Goal: Information Seeking & Learning: Learn about a topic

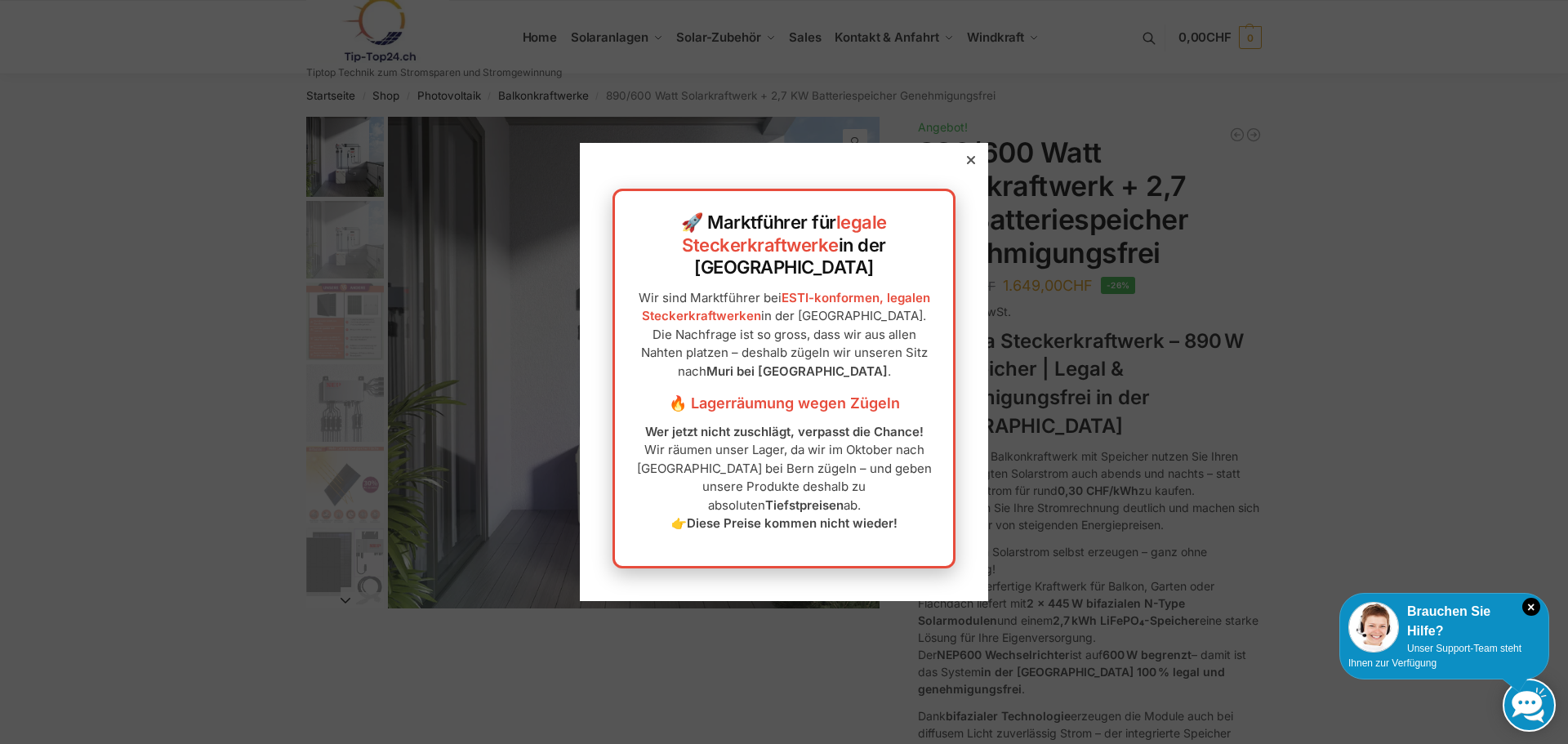
click at [963, 168] on div at bounding box center [970, 160] width 15 height 15
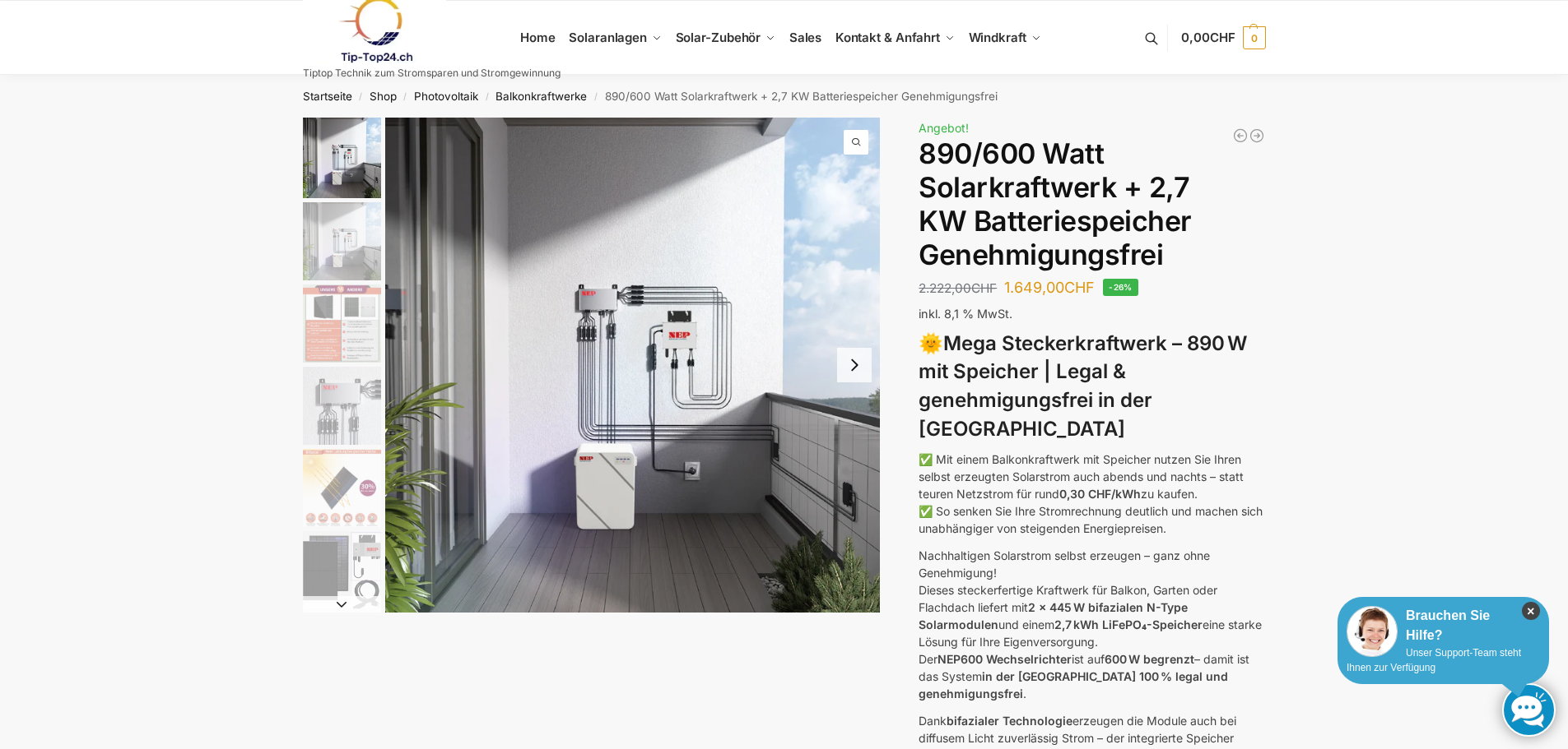
click at [1528, 607] on icon "×" at bounding box center [1530, 611] width 18 height 18
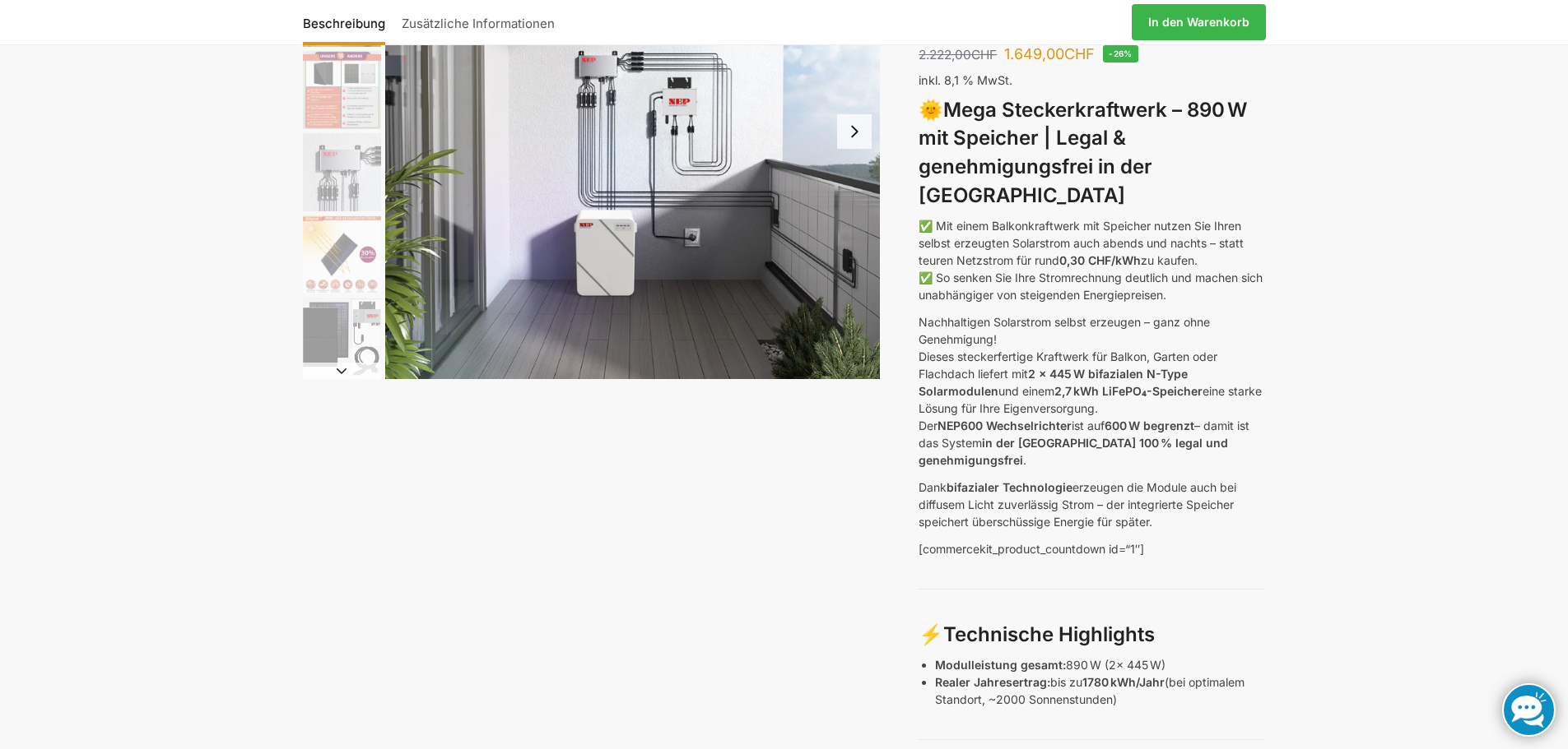
scroll to position [247, 0]
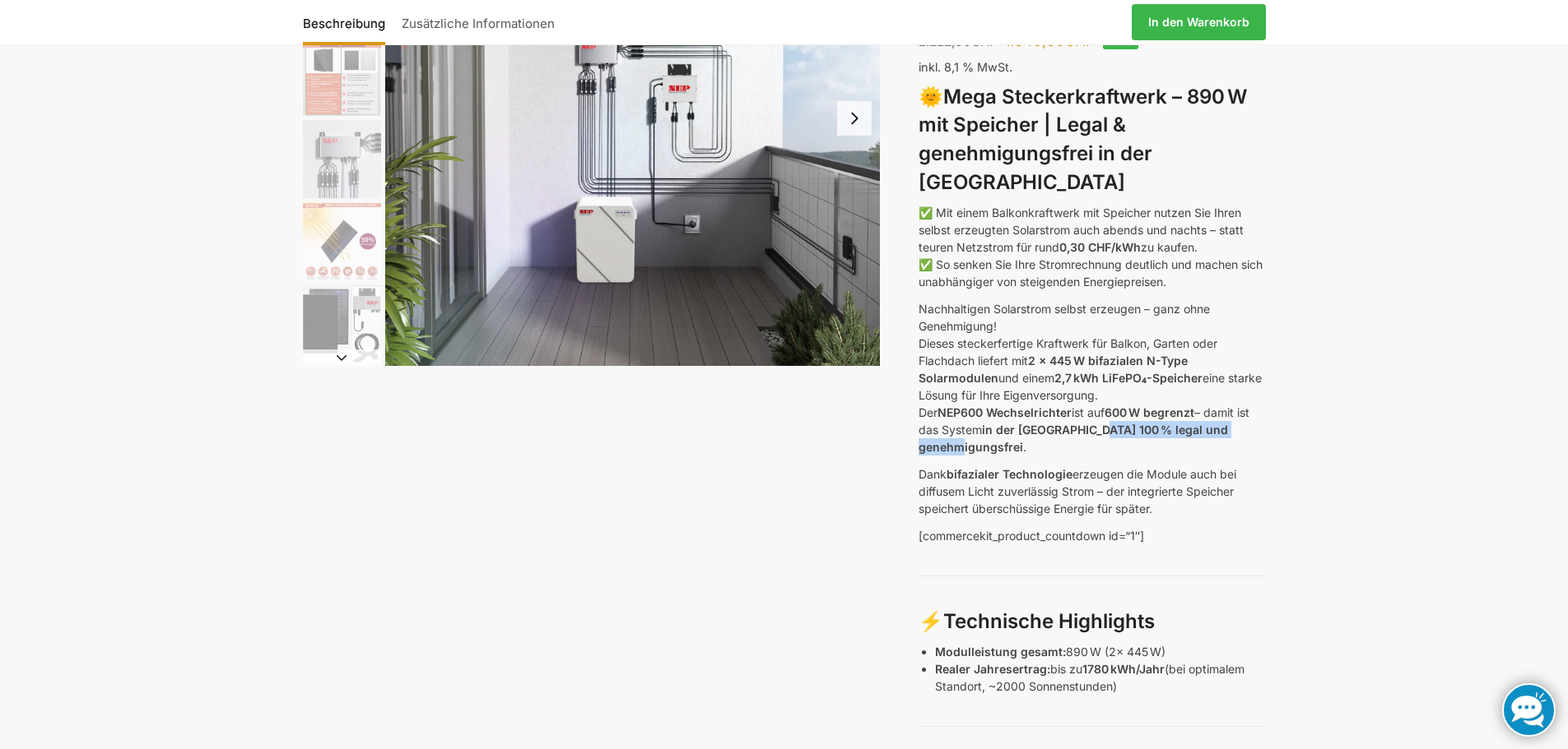
drag, startPoint x: 1102, startPoint y: 400, endPoint x: 1262, endPoint y: 402, distance: 160.0
click at [1262, 402] on p "Nachhaltigen Solarstrom selbst erzeugen – ganz ohne Genehmigung! Dieses stecker…" at bounding box center [1092, 378] width 347 height 156
drag, startPoint x: 1262, startPoint y: 402, endPoint x: 1376, endPoint y: 430, distance: 117.4
drag, startPoint x: 1106, startPoint y: 401, endPoint x: 1278, endPoint y: 404, distance: 172.0
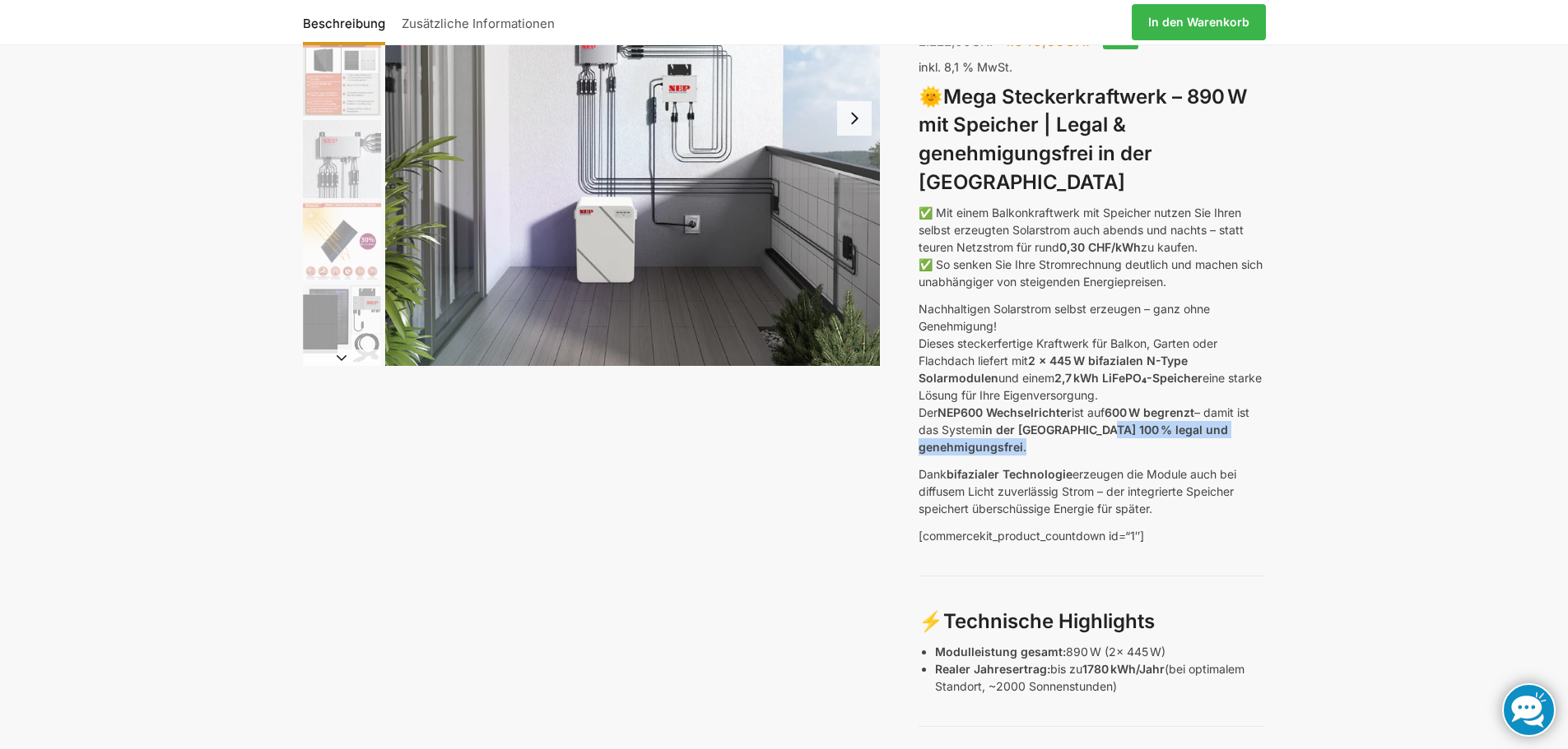
click at [1278, 404] on div "Beschreibung Zusätzliche Informationen 2.222,00 CHF Ursprünglicher Preis war: 2…" at bounding box center [784, 761] width 1032 height 1782
copy p "legal und genehmigungsfrei ."
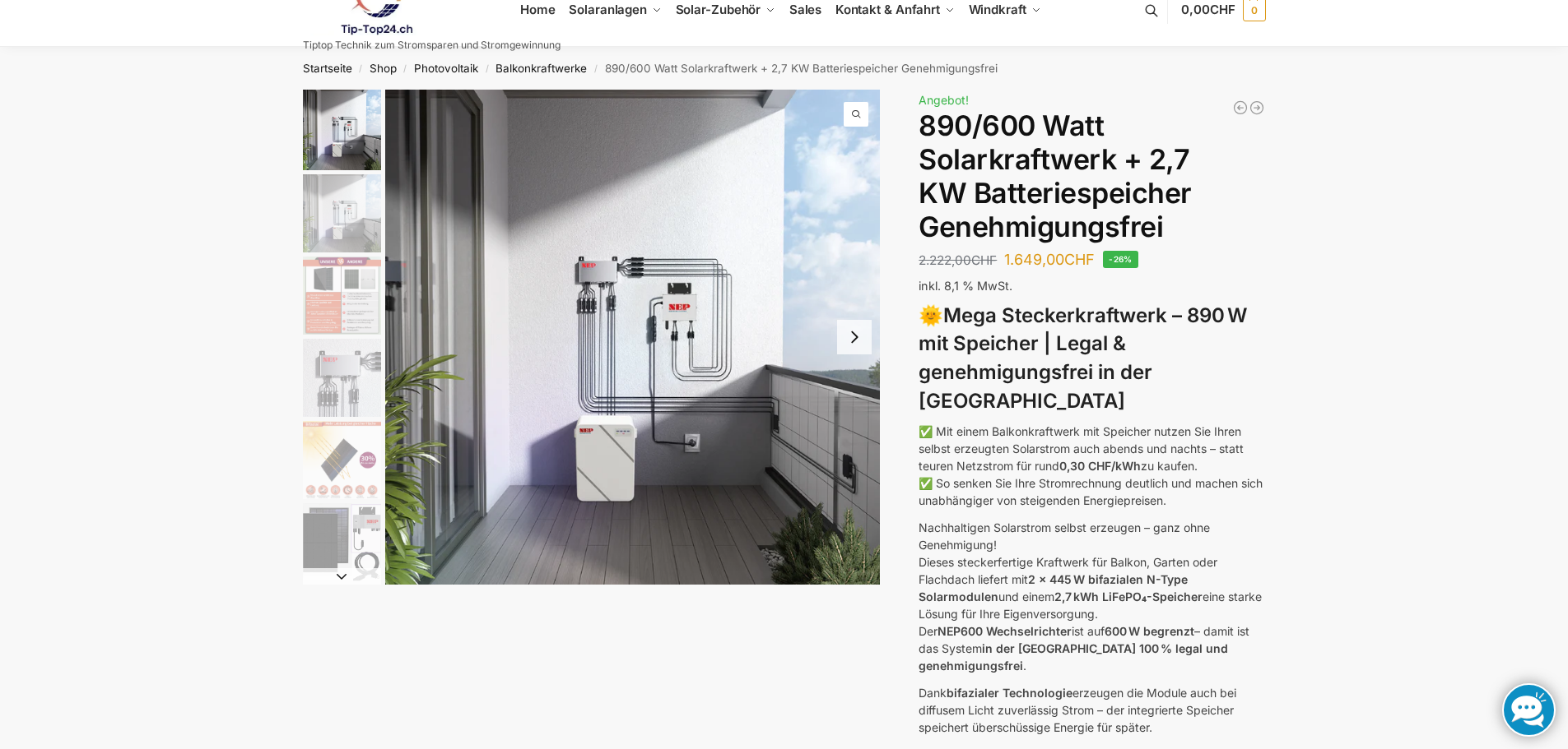
scroll to position [0, 0]
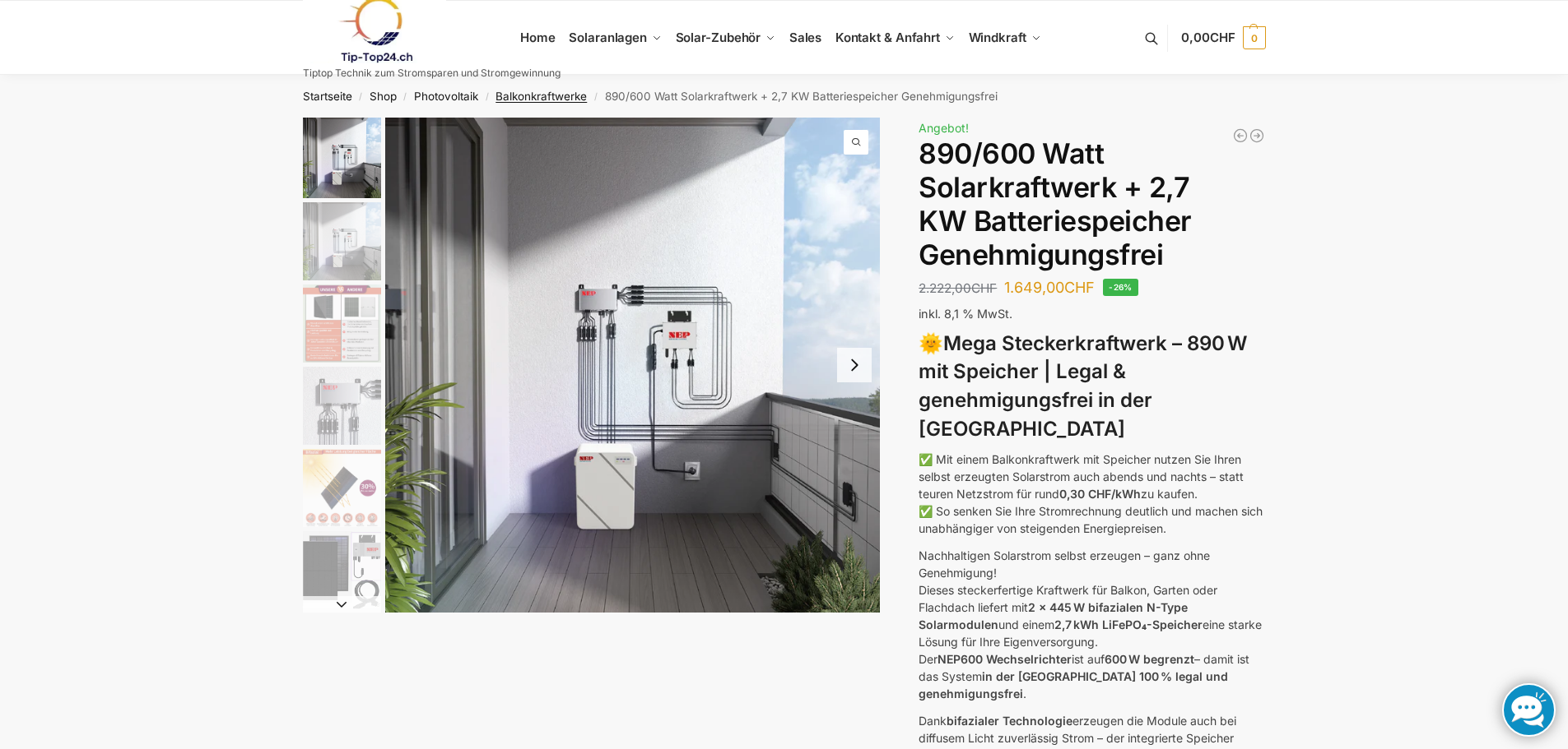
click at [526, 97] on link "Balkonkraftwerke" at bounding box center [541, 95] width 91 height 13
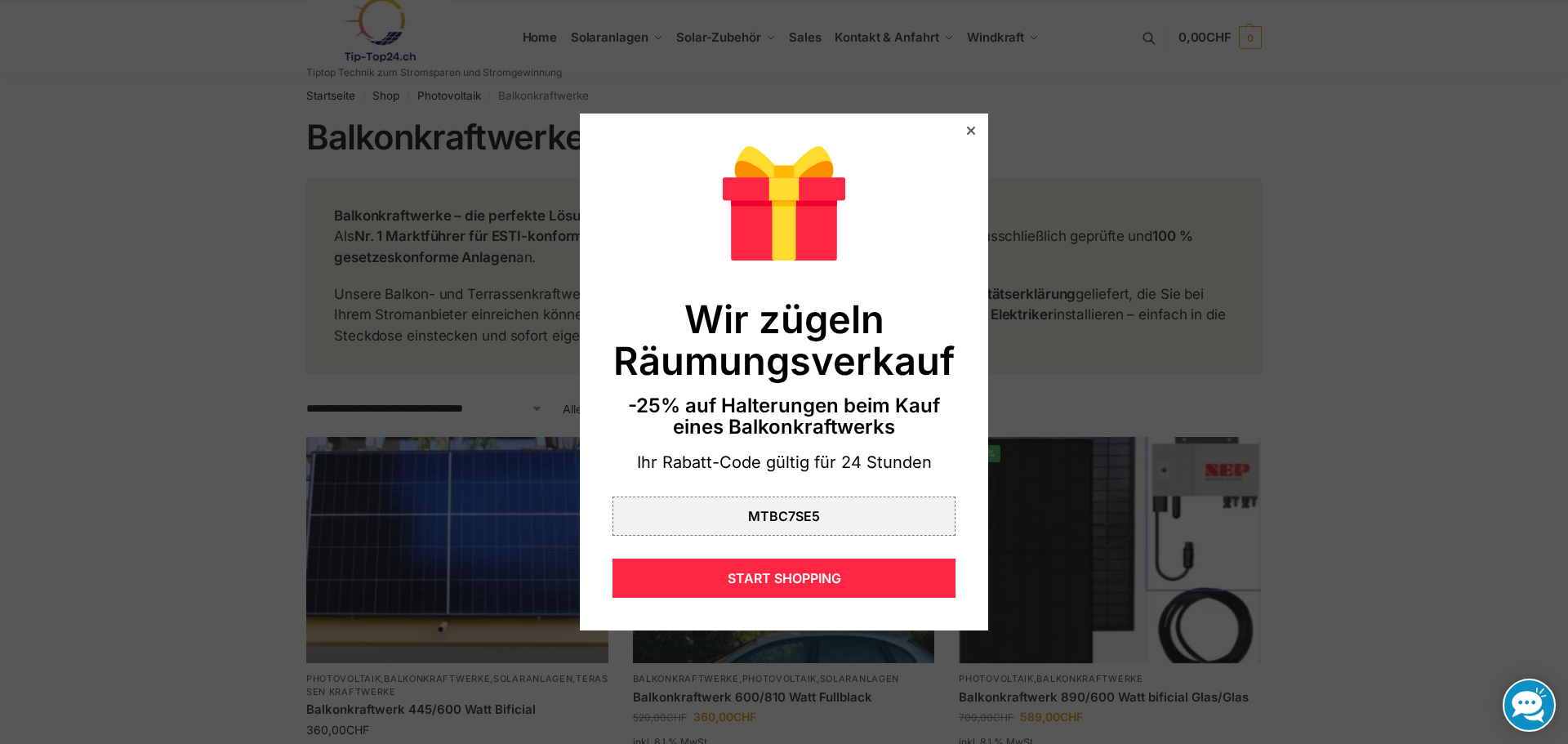
click at [967, 130] on icon at bounding box center [970, 130] width 8 height 8
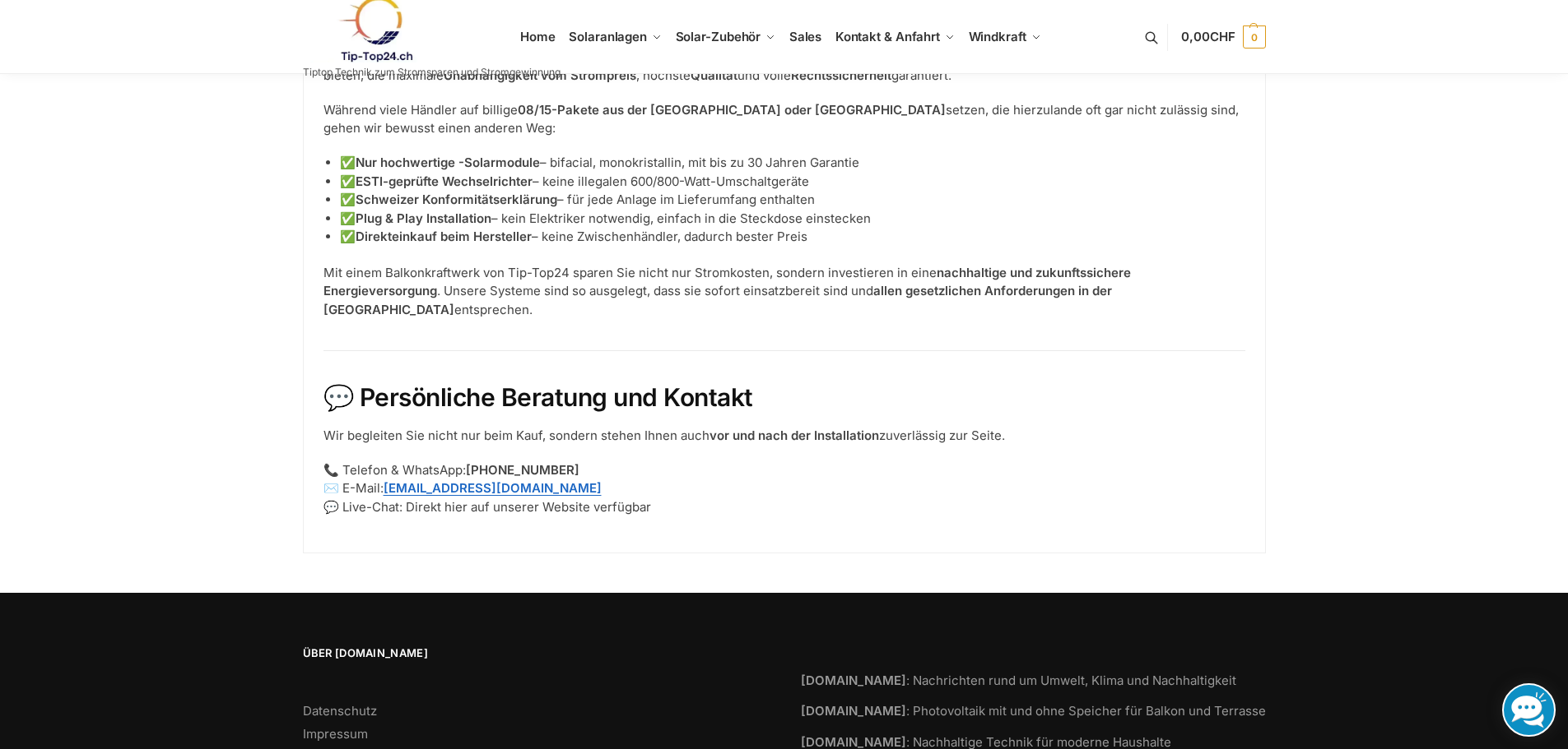
scroll to position [2227, 0]
